Goal: Transaction & Acquisition: Subscribe to service/newsletter

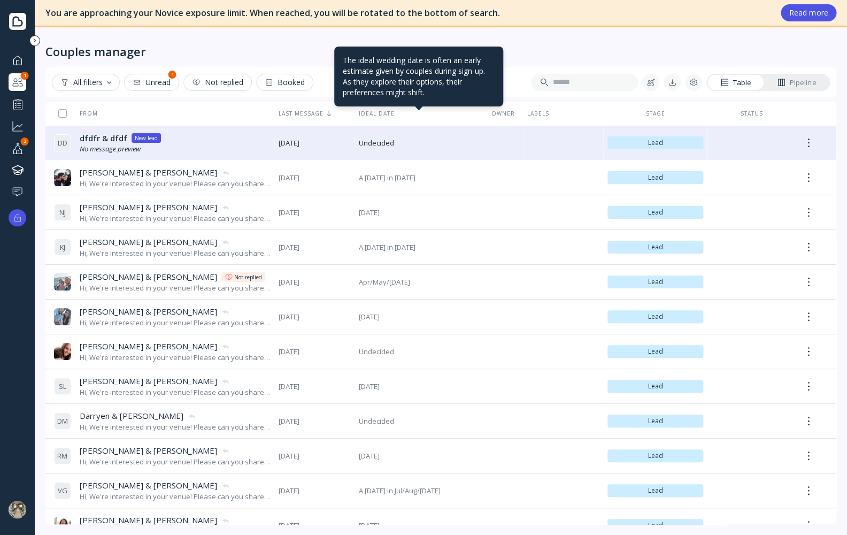
click at [367, 112] on div "Ideal date" at bounding box center [419, 113] width 120 height 7
click at [366, 112] on div "Ideal date" at bounding box center [419, 113] width 120 height 7
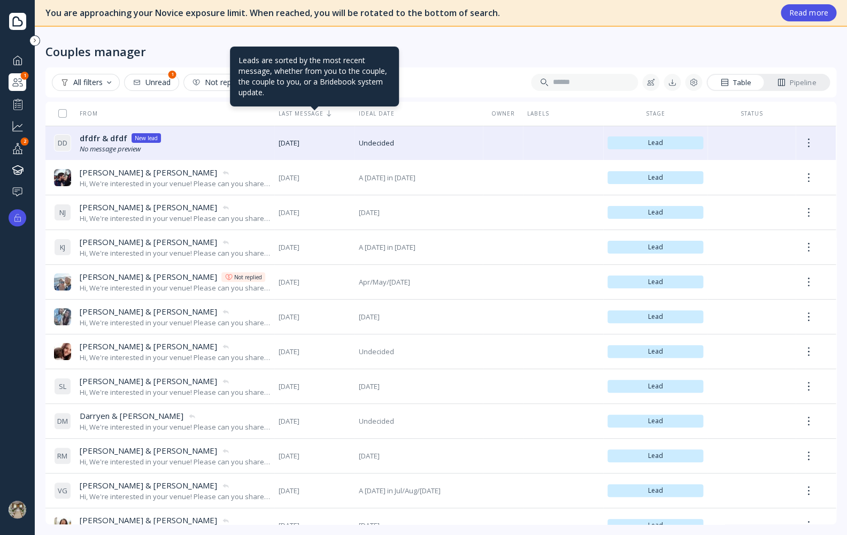
click at [293, 113] on div "Last message" at bounding box center [315, 113] width 72 height 7
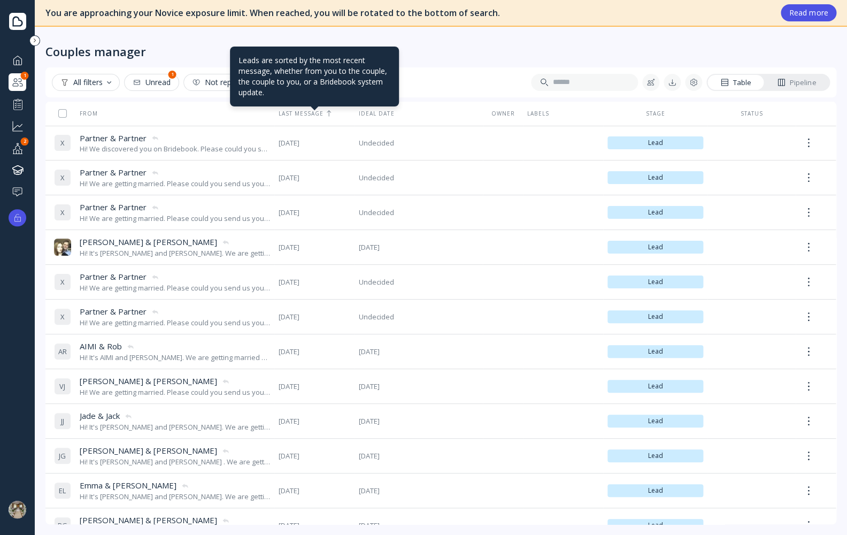
click at [293, 113] on div "Last message" at bounding box center [315, 113] width 72 height 7
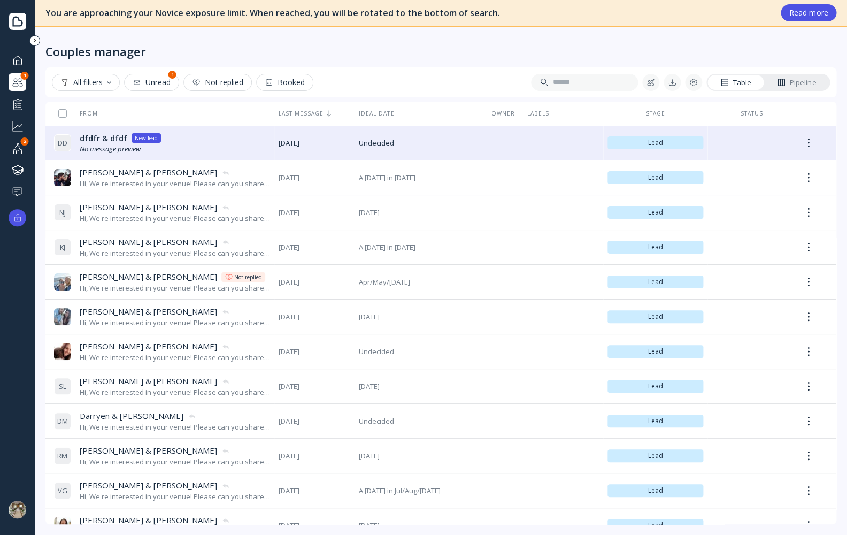
click at [216, 89] on button "Not replied" at bounding box center [218, 82] width 68 height 17
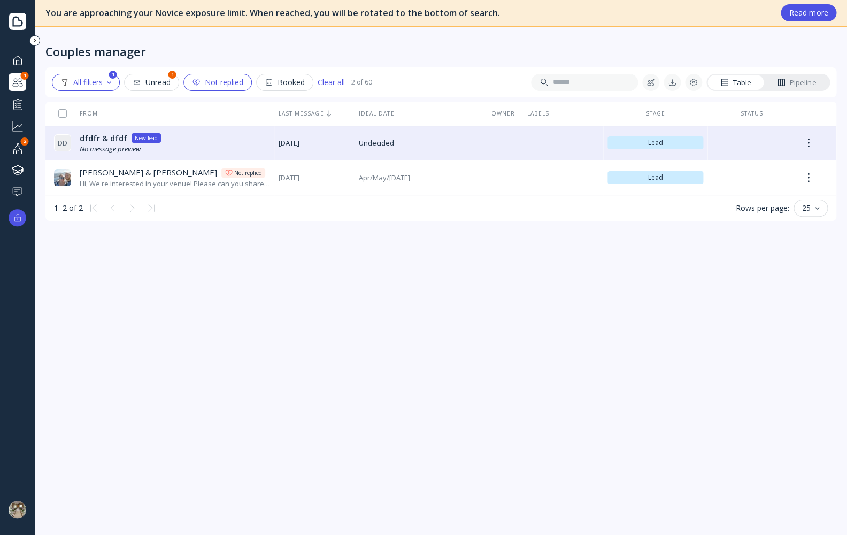
click at [161, 84] on div "Unread" at bounding box center [152, 82] width 38 height 9
click at [100, 78] on div "All filters" at bounding box center [85, 82] width 51 height 9
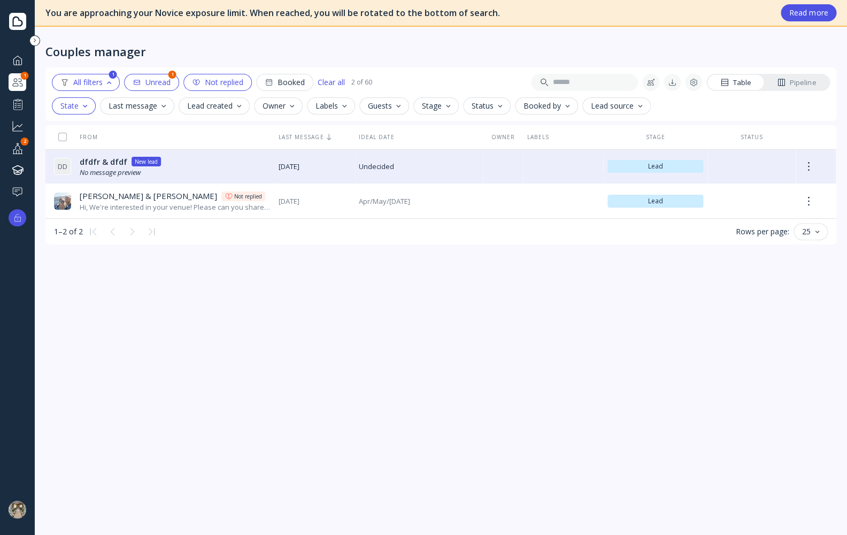
click at [233, 82] on div "Not replied" at bounding box center [217, 82] width 51 height 9
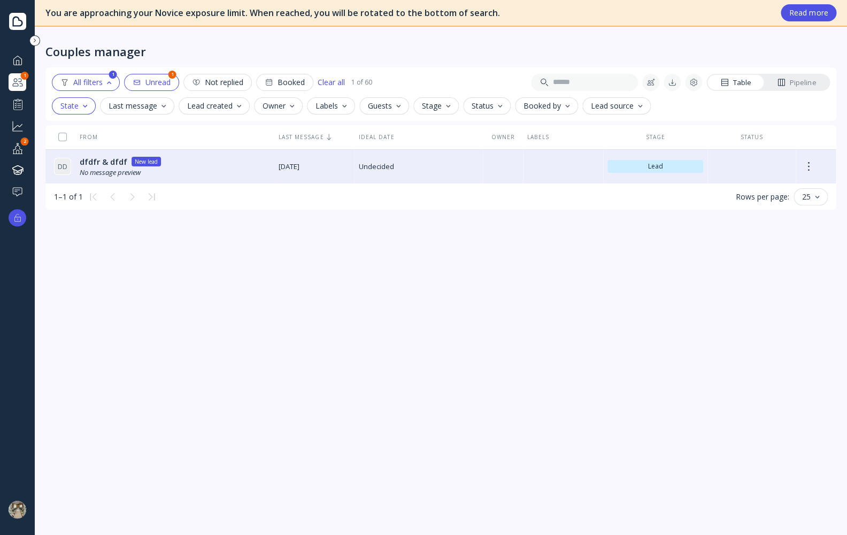
click at [287, 82] on div "Booked" at bounding box center [285, 82] width 40 height 9
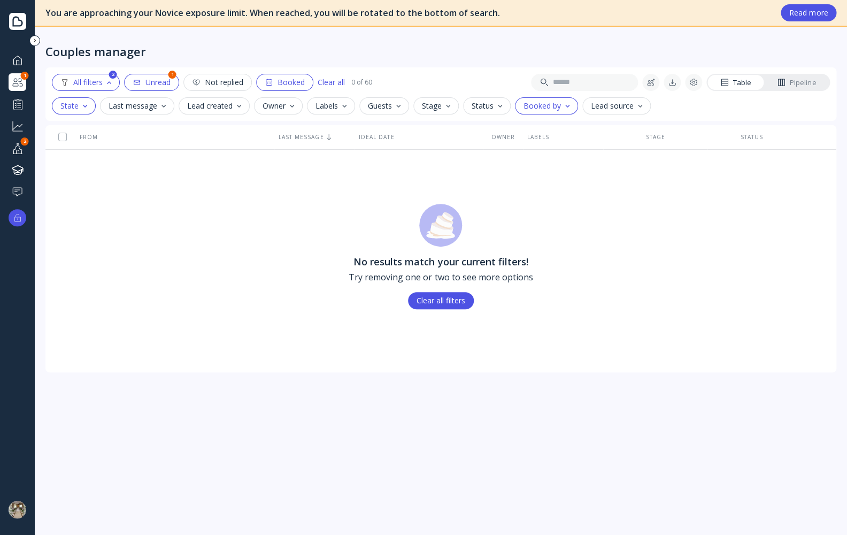
click at [324, 80] on div "Clear all" at bounding box center [331, 82] width 27 height 9
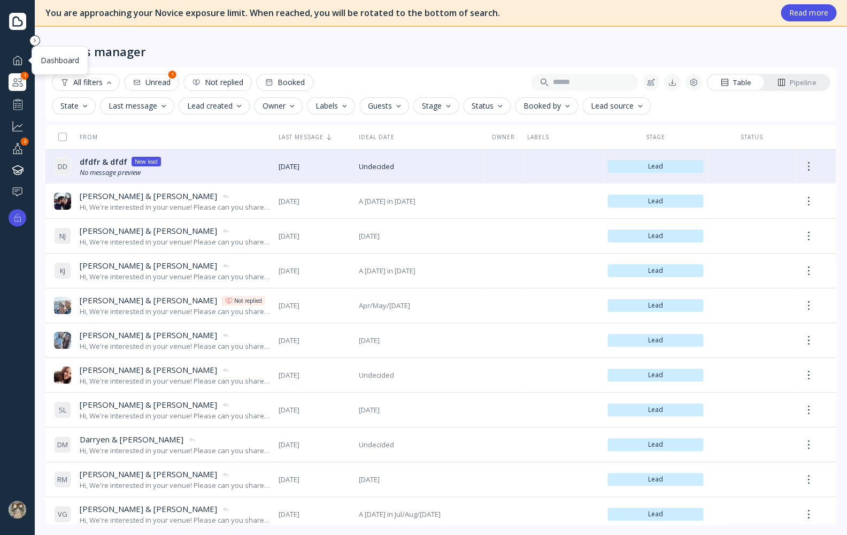
click at [18, 58] on div at bounding box center [17, 60] width 13 height 13
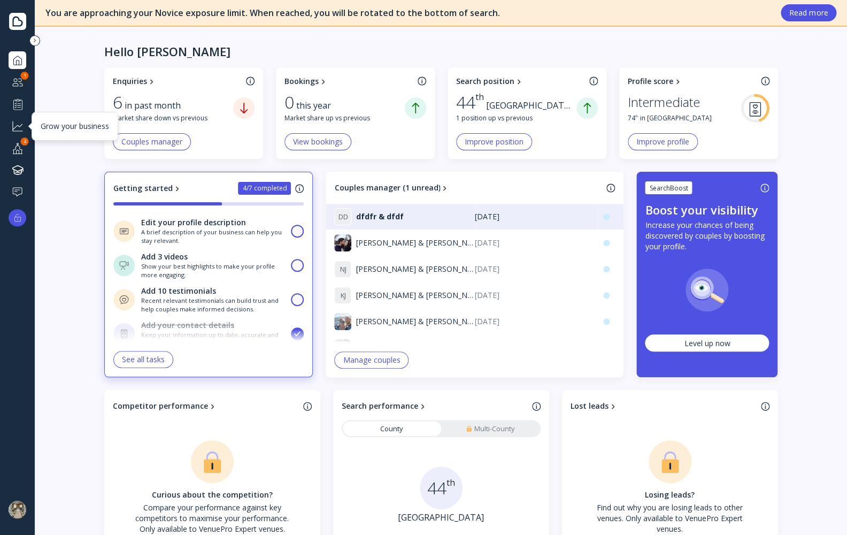
click at [16, 125] on div at bounding box center [17, 125] width 13 height 13
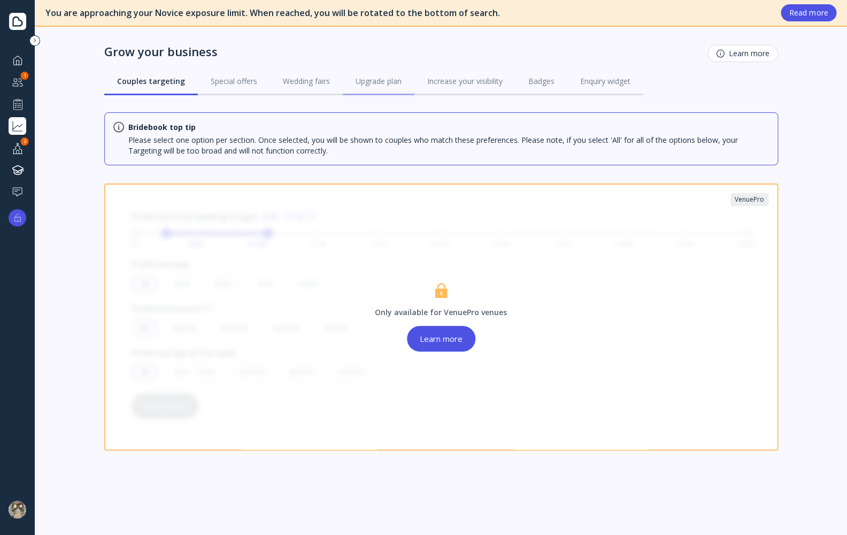
click at [377, 75] on link "Upgrade plan" at bounding box center [379, 81] width 72 height 28
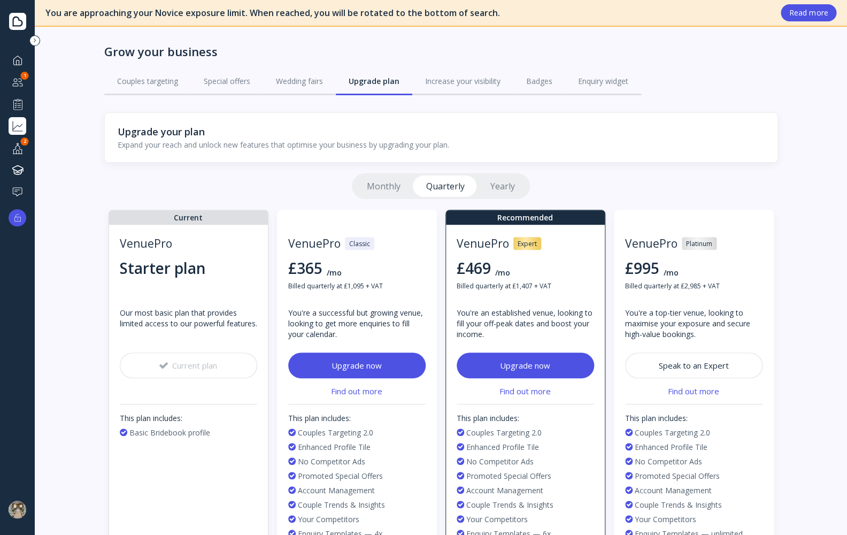
click at [368, 193] on link "Monthly" at bounding box center [383, 185] width 59 height 21
click at [372, 188] on link "Monthly" at bounding box center [383, 185] width 59 height 21
click at [456, 188] on link "Quarterly" at bounding box center [446, 185] width 64 height 21
click at [506, 188] on link "Yearly" at bounding box center [503, 185] width 50 height 21
click at [441, 186] on link "Quarterly" at bounding box center [446, 185] width 64 height 21
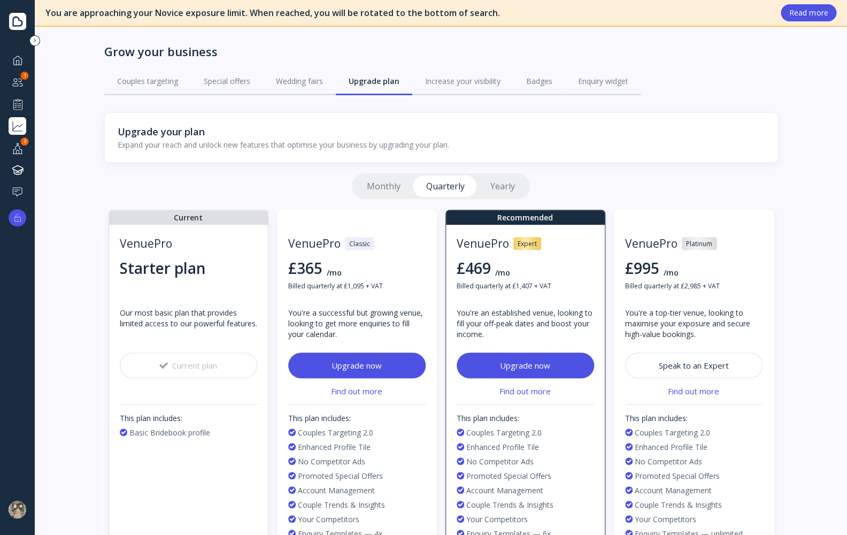
click at [388, 185] on link "Monthly" at bounding box center [383, 185] width 59 height 21
click at [436, 182] on link "Quarterly" at bounding box center [446, 185] width 64 height 21
click at [386, 189] on link "Monthly" at bounding box center [383, 185] width 59 height 21
click at [427, 187] on link "Quarterly" at bounding box center [446, 185] width 64 height 21
click at [499, 188] on link "Yearly" at bounding box center [503, 185] width 50 height 21
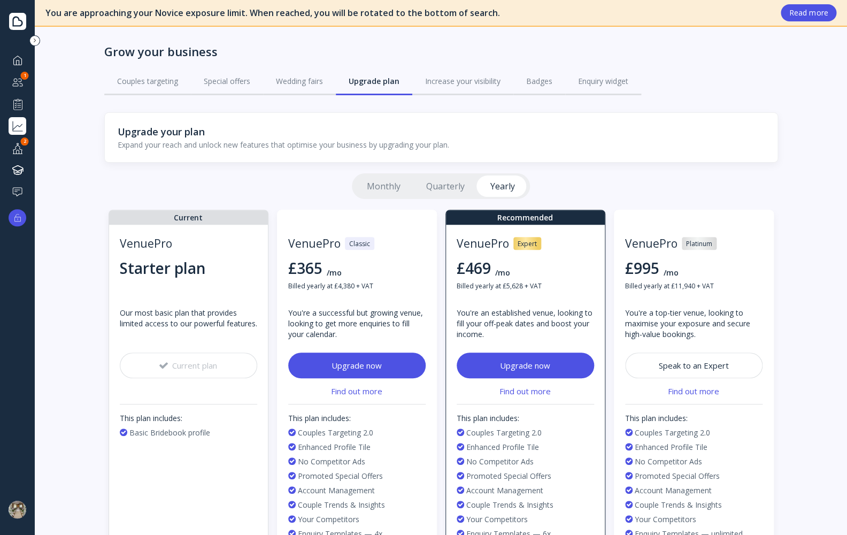
click at [369, 189] on link "Monthly" at bounding box center [383, 185] width 59 height 21
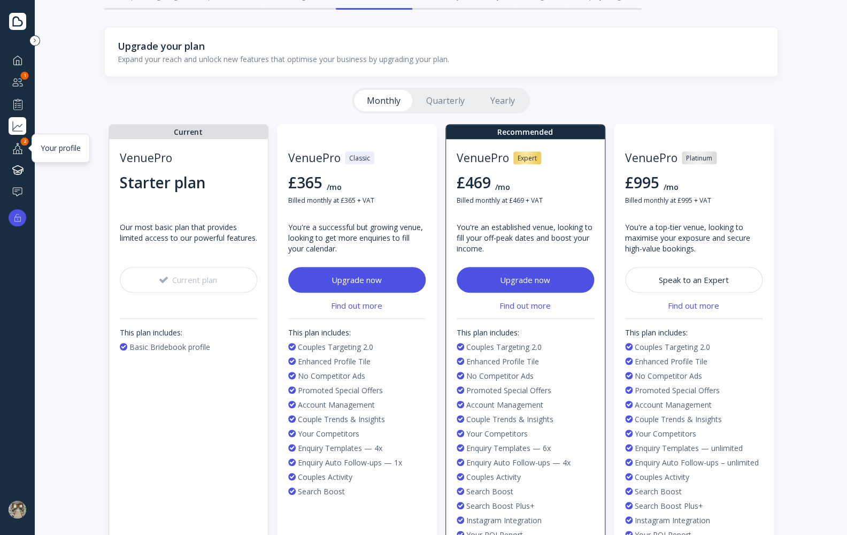
click at [21, 152] on div at bounding box center [17, 147] width 13 height 13
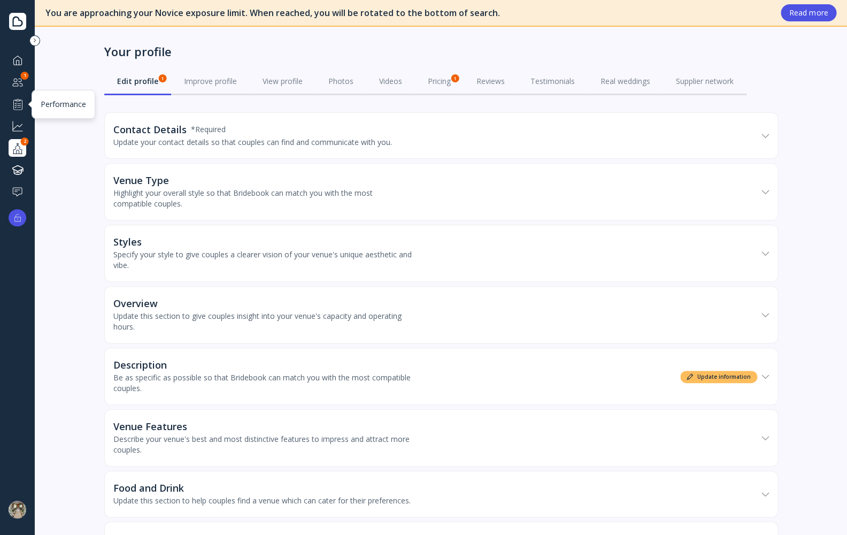
click at [18, 110] on div at bounding box center [17, 103] width 13 height 13
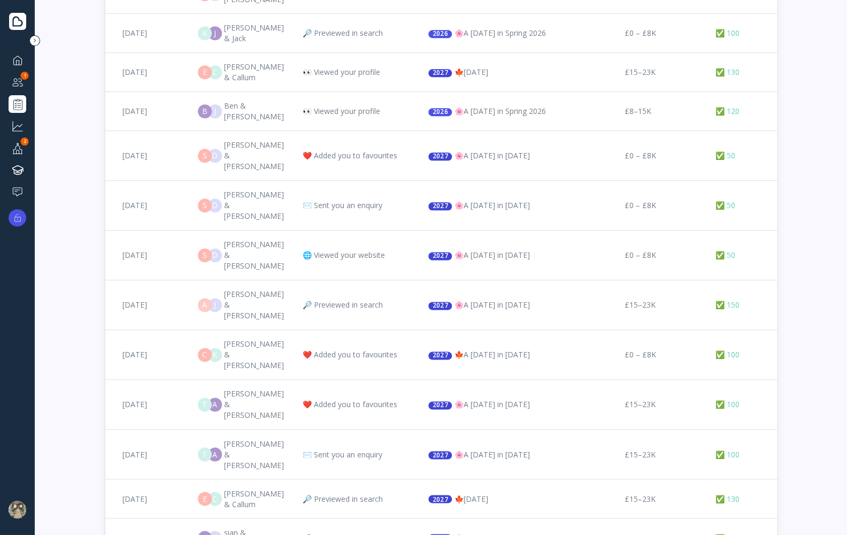
scroll to position [460, 0]
